Goal: Task Accomplishment & Management: Use online tool/utility

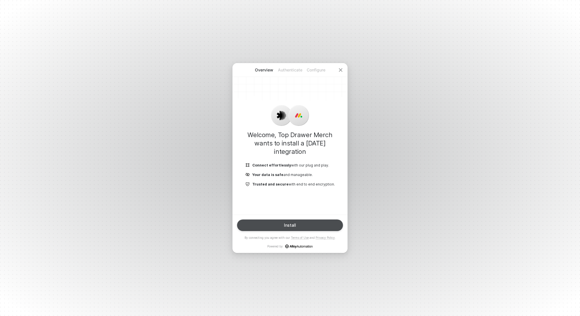
click at [314, 225] on button "Install" at bounding box center [290, 225] width 106 height 12
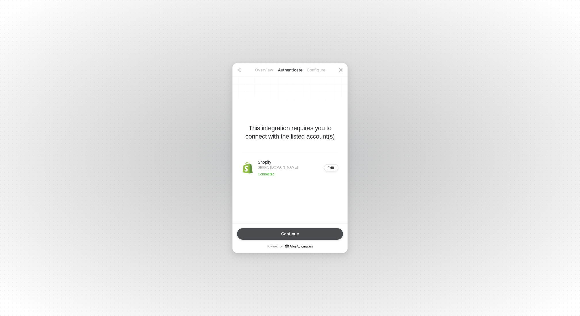
click at [306, 231] on button "Continue" at bounding box center [290, 234] width 106 height 12
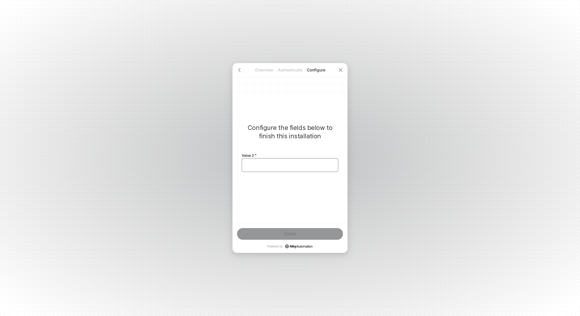
click at [293, 170] on div "﻿" at bounding box center [290, 165] width 97 height 14
click at [287, 235] on div "Finish" at bounding box center [290, 233] width 12 height 5
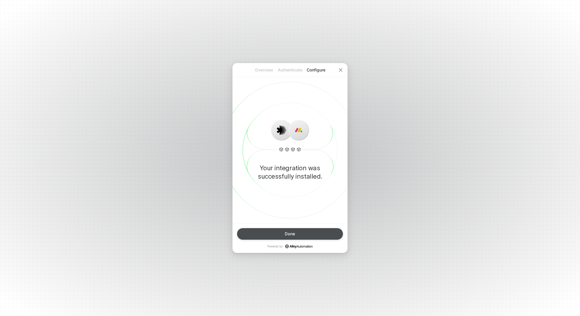
click at [290, 233] on div "Done" at bounding box center [290, 233] width 10 height 5
click at [290, 235] on div "Done" at bounding box center [290, 233] width 10 height 5
click at [294, 236] on button "Done" at bounding box center [290, 234] width 106 height 12
click at [295, 234] on div "Done" at bounding box center [290, 233] width 10 height 5
